Goal: Information Seeking & Learning: Learn about a topic

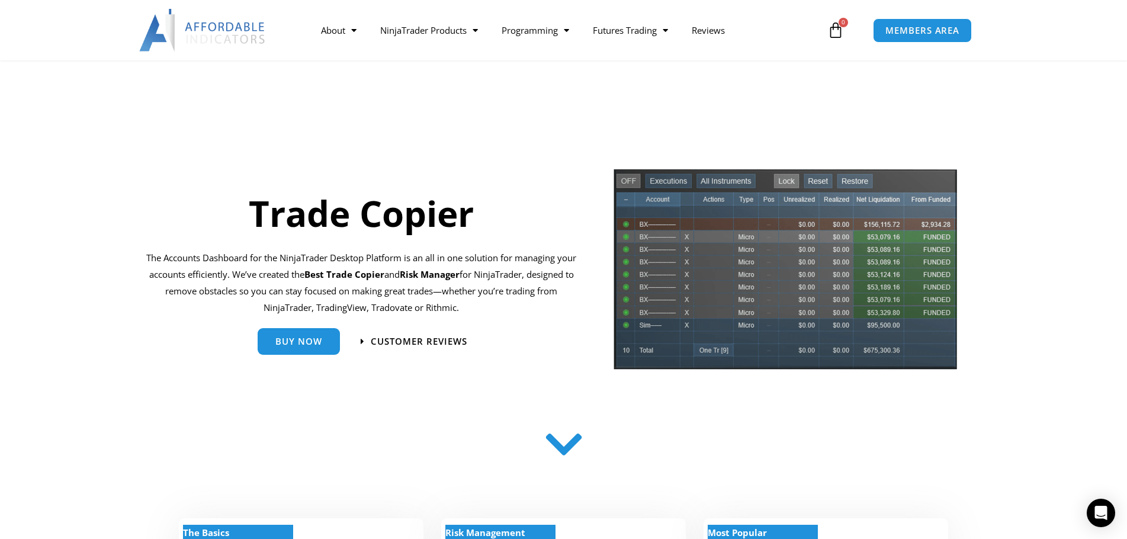
scroll to position [237, 0]
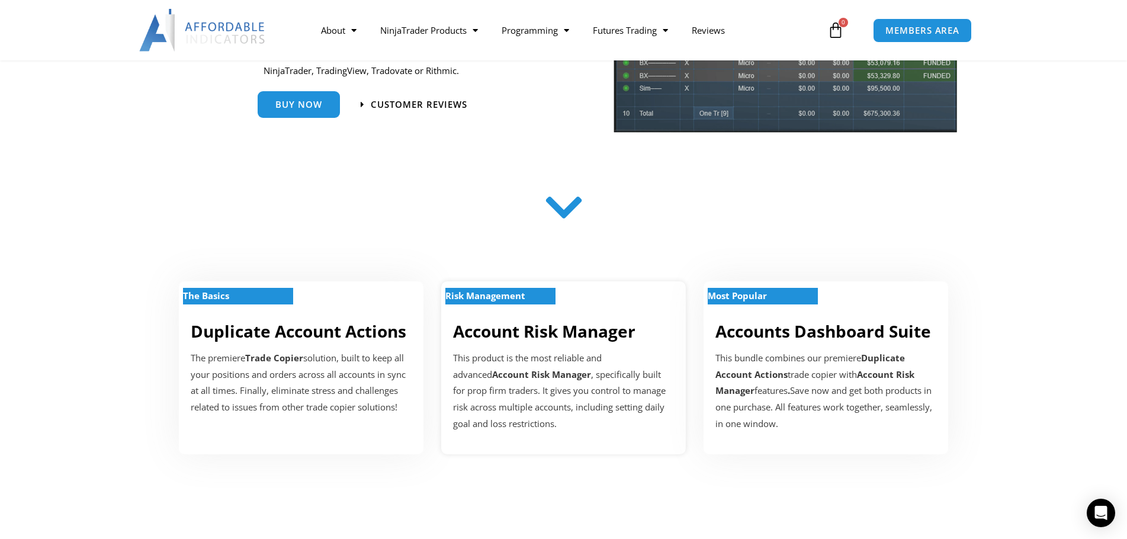
click at [499, 378] on strong "Account Risk Manager" at bounding box center [541, 374] width 99 height 12
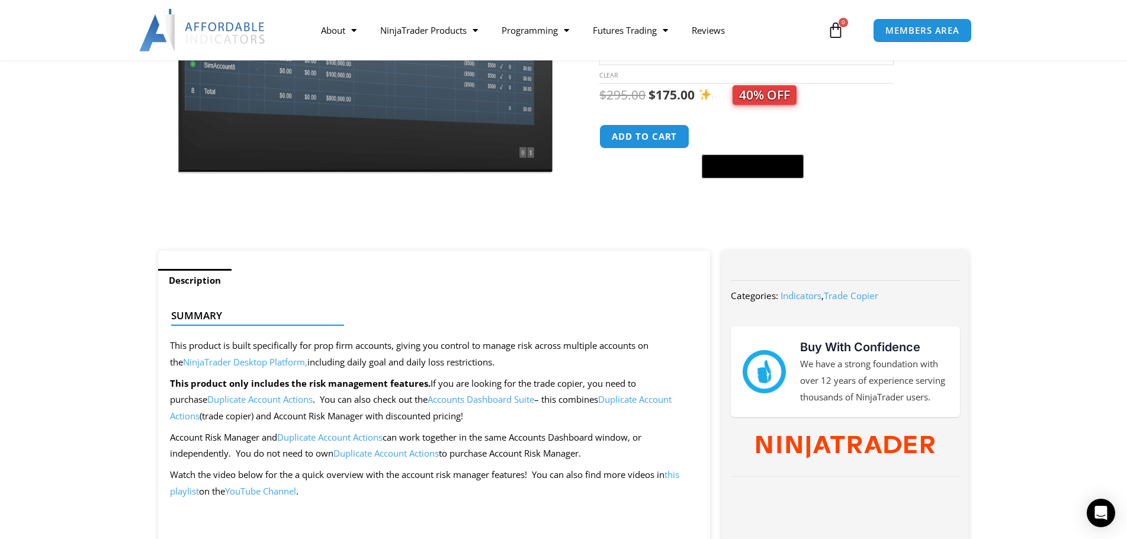
scroll to position [237, 0]
click at [628, 402] on link "Duplicate Account Actions" at bounding box center [421, 408] width 502 height 28
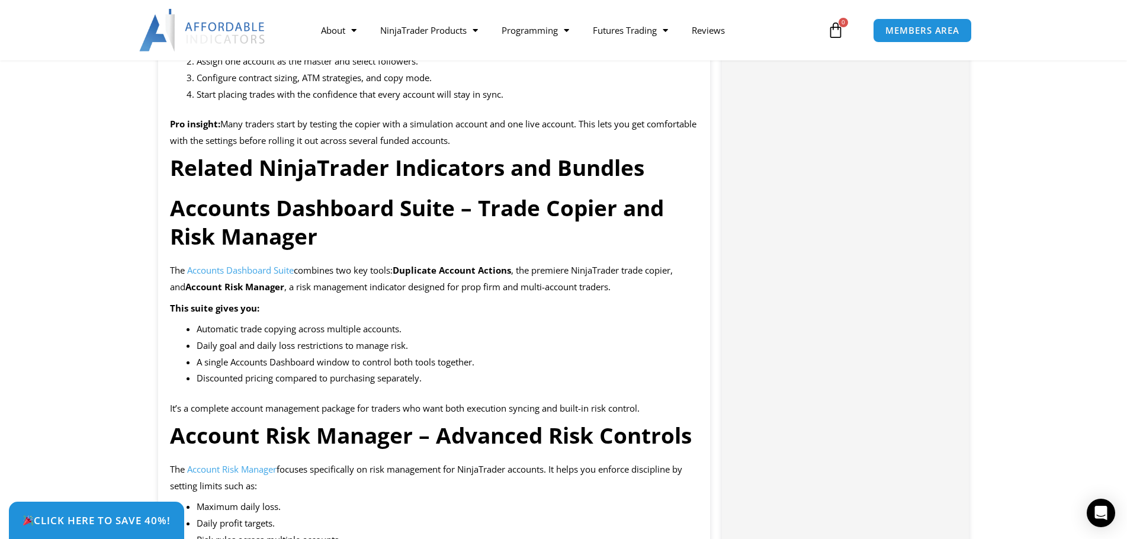
scroll to position [1422, 0]
click at [250, 275] on span "Accounts Dashboard Suite" at bounding box center [240, 270] width 107 height 12
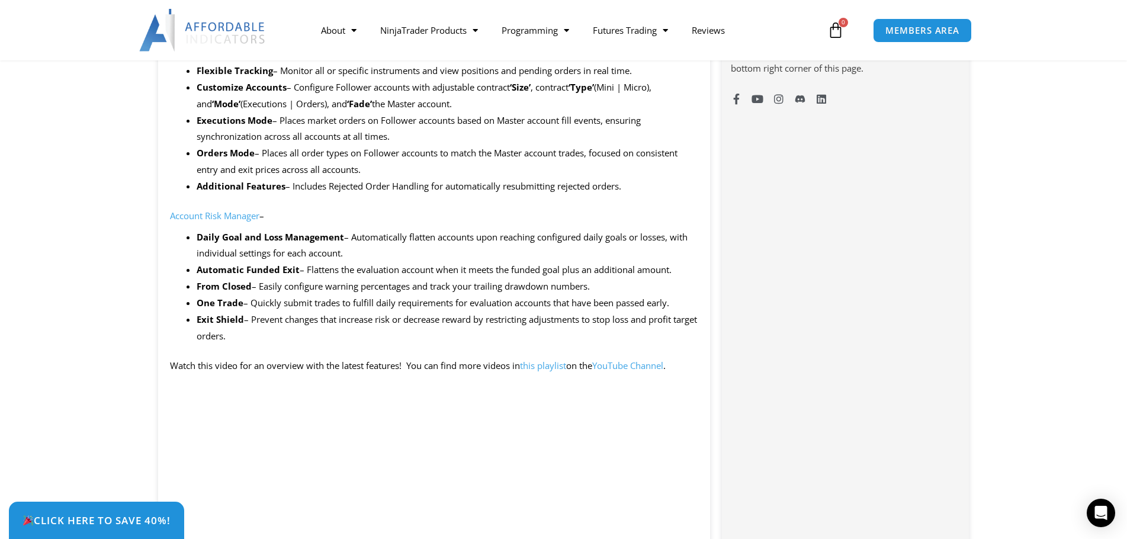
scroll to position [948, 0]
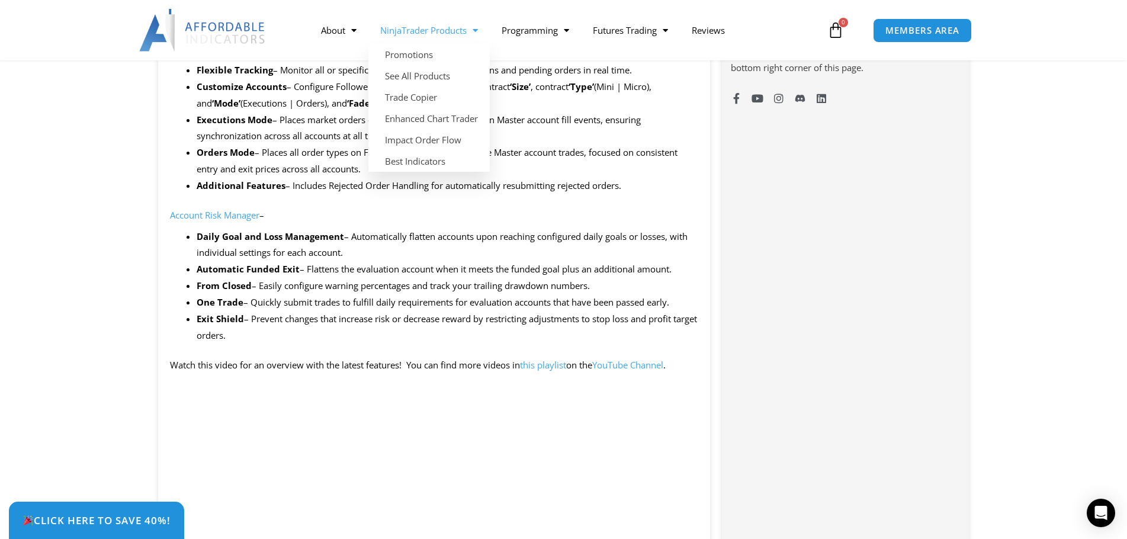
click at [455, 33] on link "NinjaTrader Products" at bounding box center [428, 30] width 121 height 27
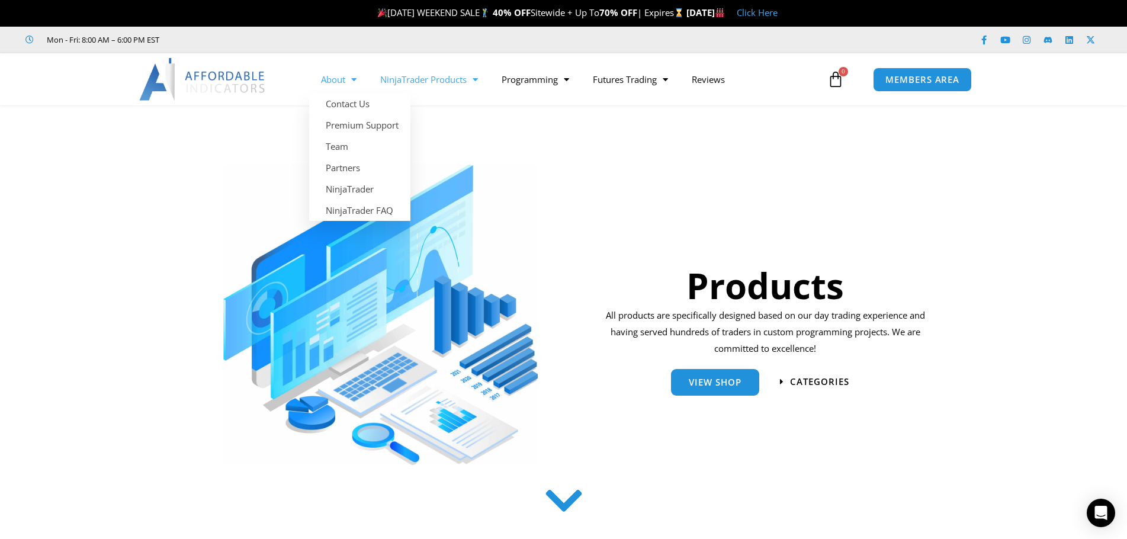
click at [338, 77] on link "About" at bounding box center [338, 79] width 59 height 27
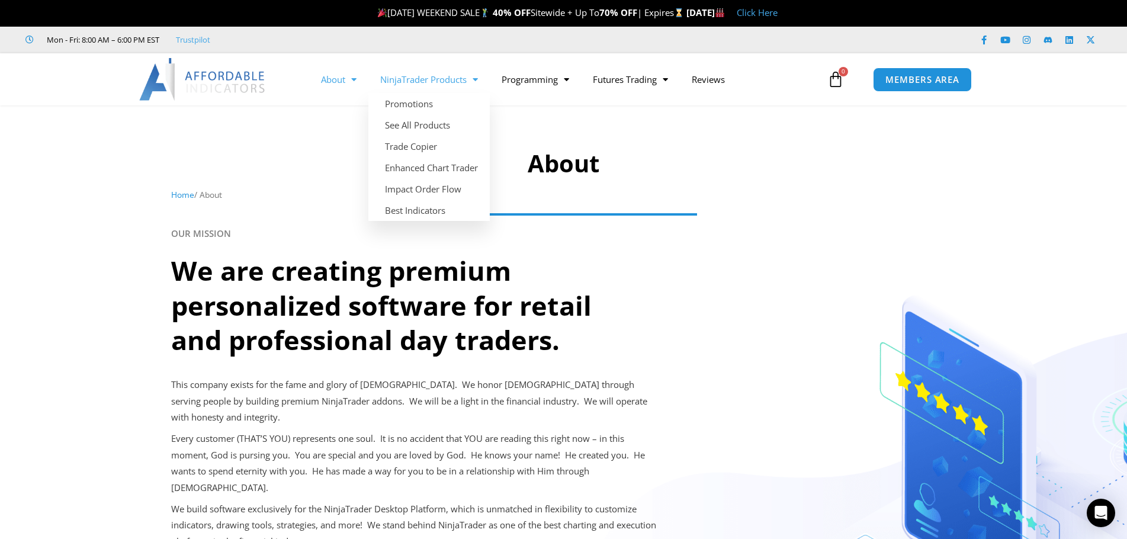
click at [455, 82] on link "NinjaTrader Products" at bounding box center [428, 79] width 121 height 27
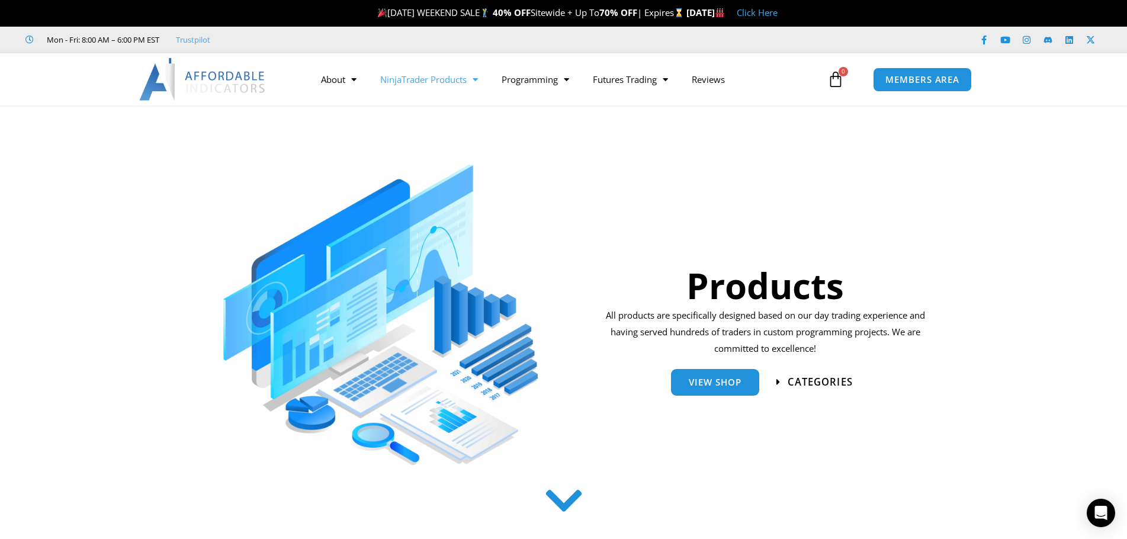
click at [817, 387] on span "categories" at bounding box center [820, 382] width 65 height 10
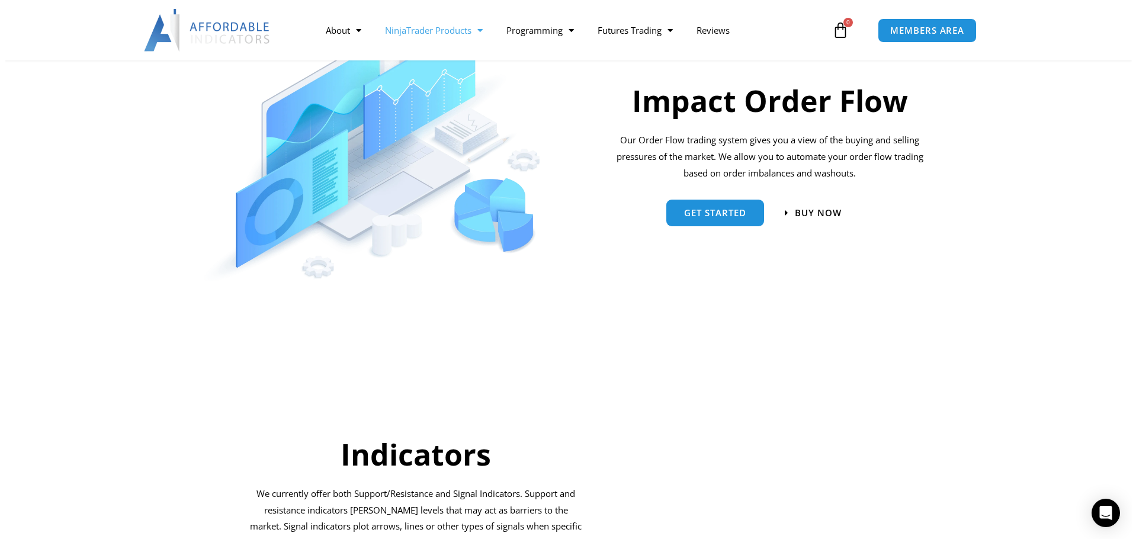
scroll to position [1013, 0]
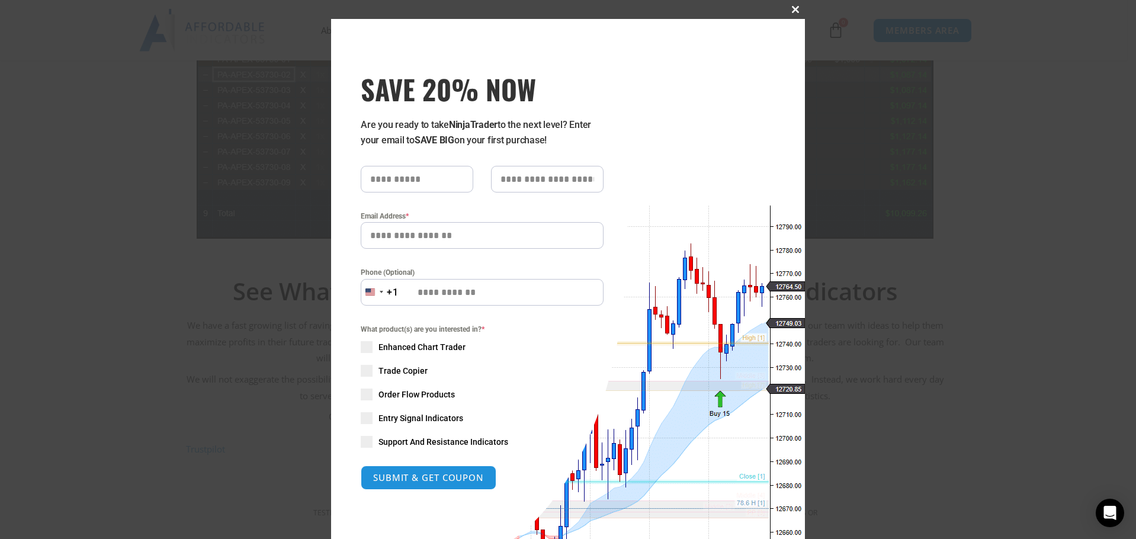
drag, startPoint x: 792, startPoint y: 9, endPoint x: 789, endPoint y: 14, distance: 6.1
click at [792, 9] on span at bounding box center [795, 9] width 19 height 7
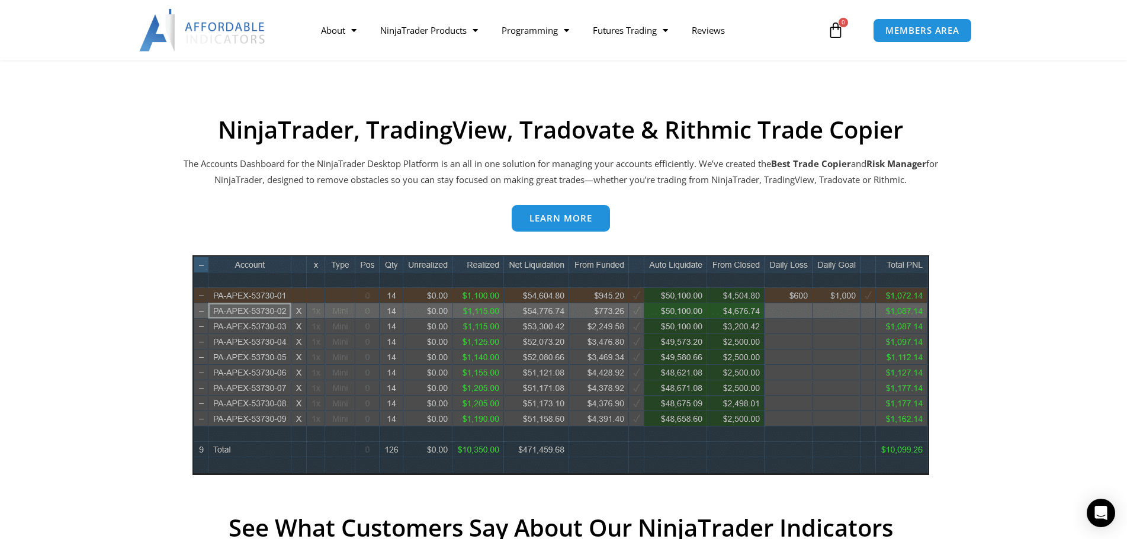
scroll to position [474, 0]
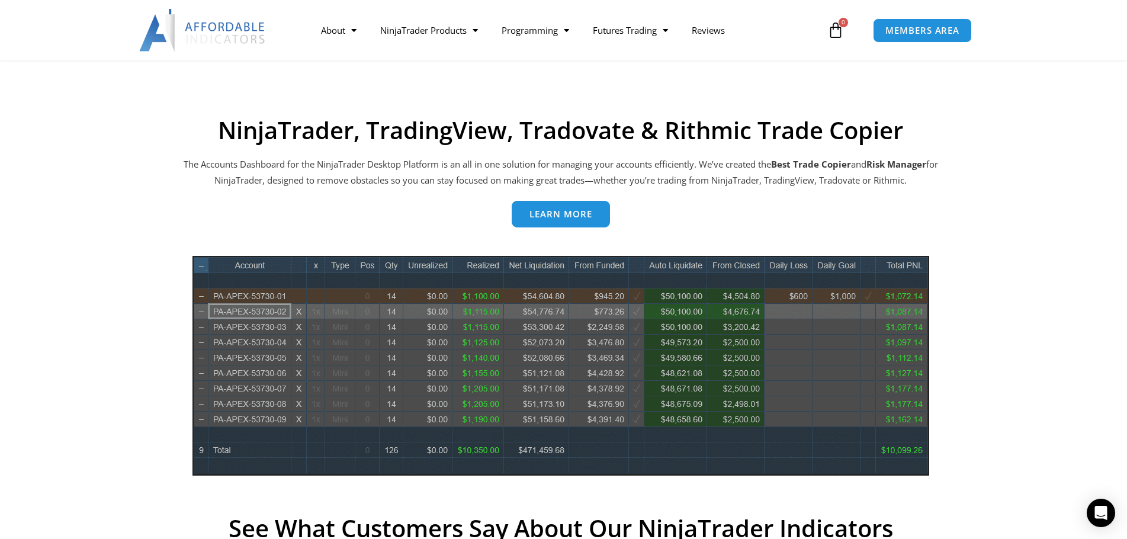
click at [570, 211] on span "Learn more" at bounding box center [561, 214] width 63 height 9
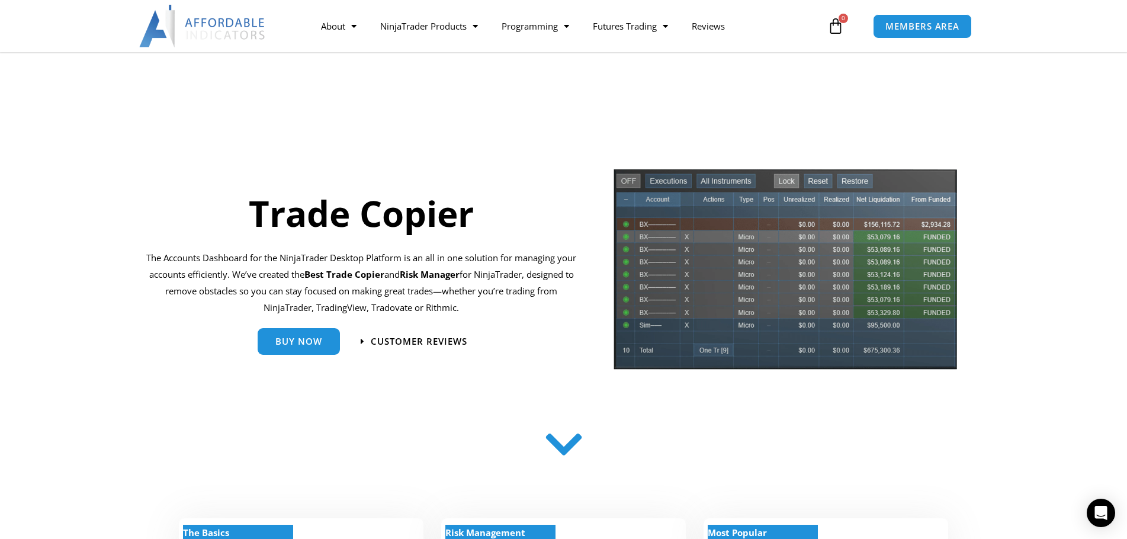
scroll to position [237, 0]
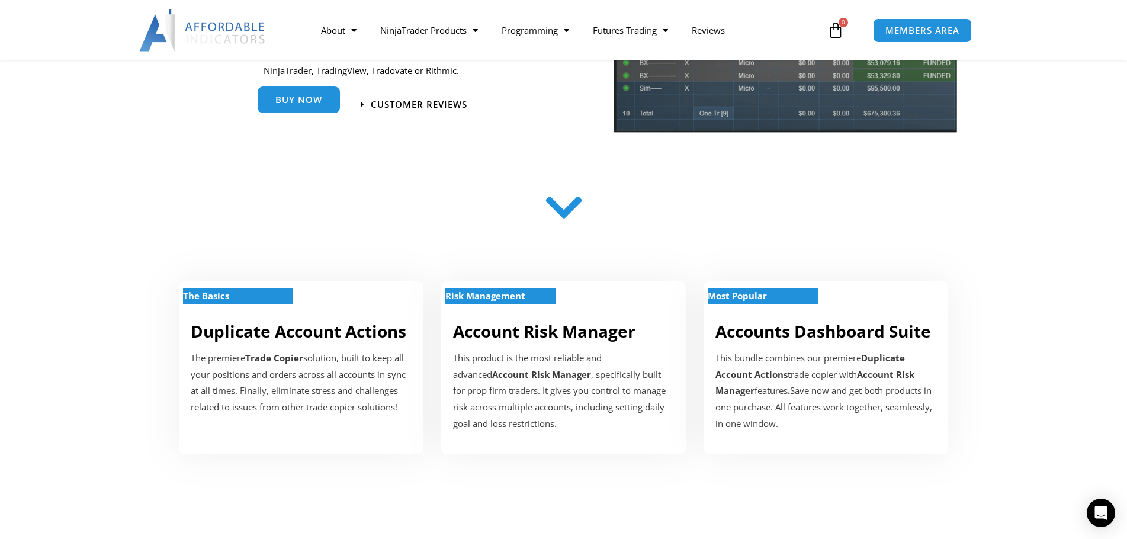
click at [310, 112] on link "Buy Now" at bounding box center [299, 102] width 82 height 27
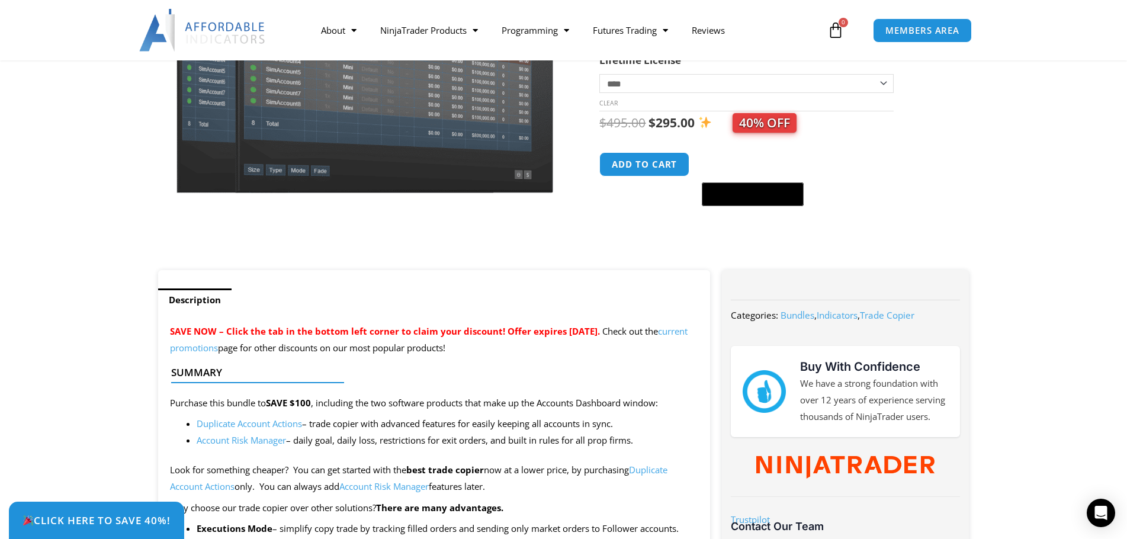
scroll to position [474, 0]
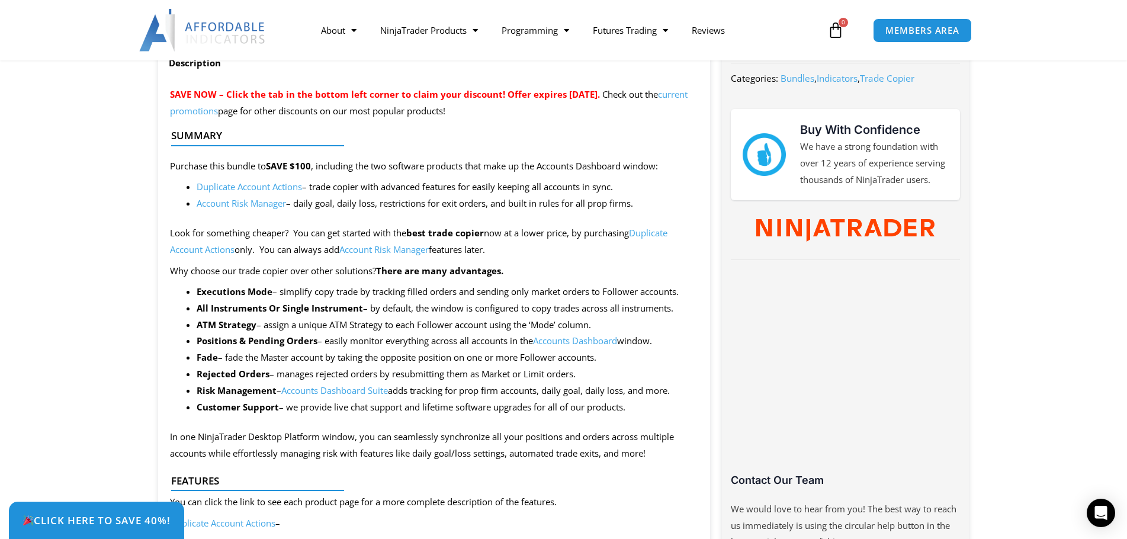
click at [227, 251] on link "Duplicate Account Actions" at bounding box center [419, 241] width 498 height 28
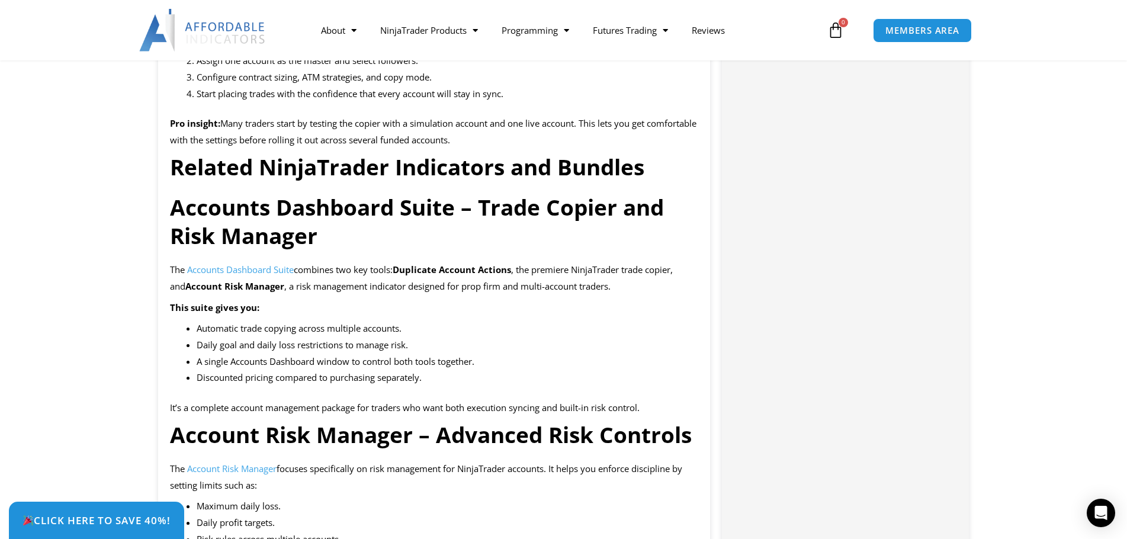
scroll to position [1658, 0]
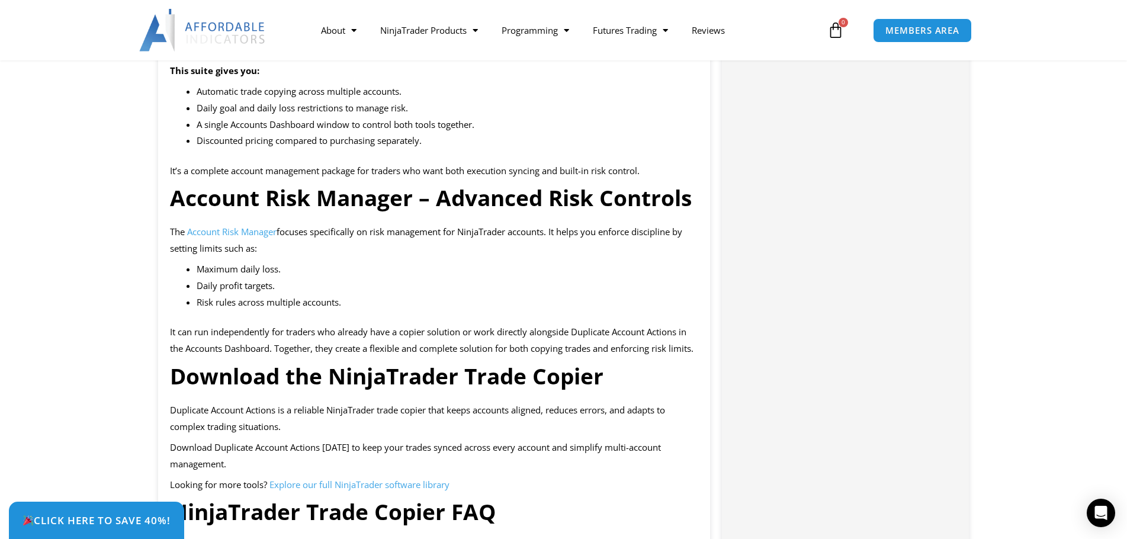
click at [246, 238] on span "Account Risk Manager" at bounding box center [231, 232] width 89 height 12
